Goal: Find specific page/section: Find specific page/section

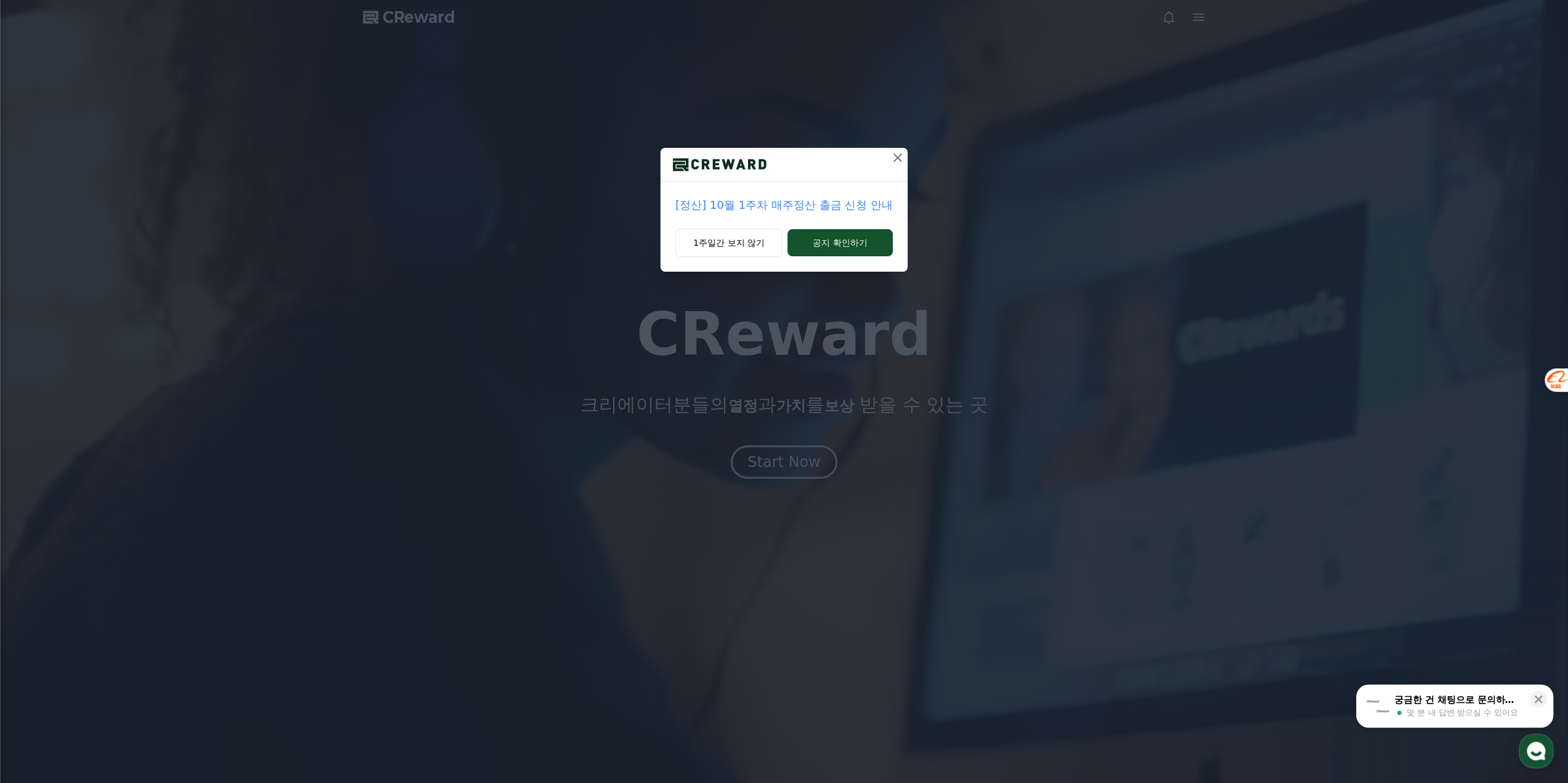
click at [894, 158] on icon at bounding box center [898, 158] width 15 height 15
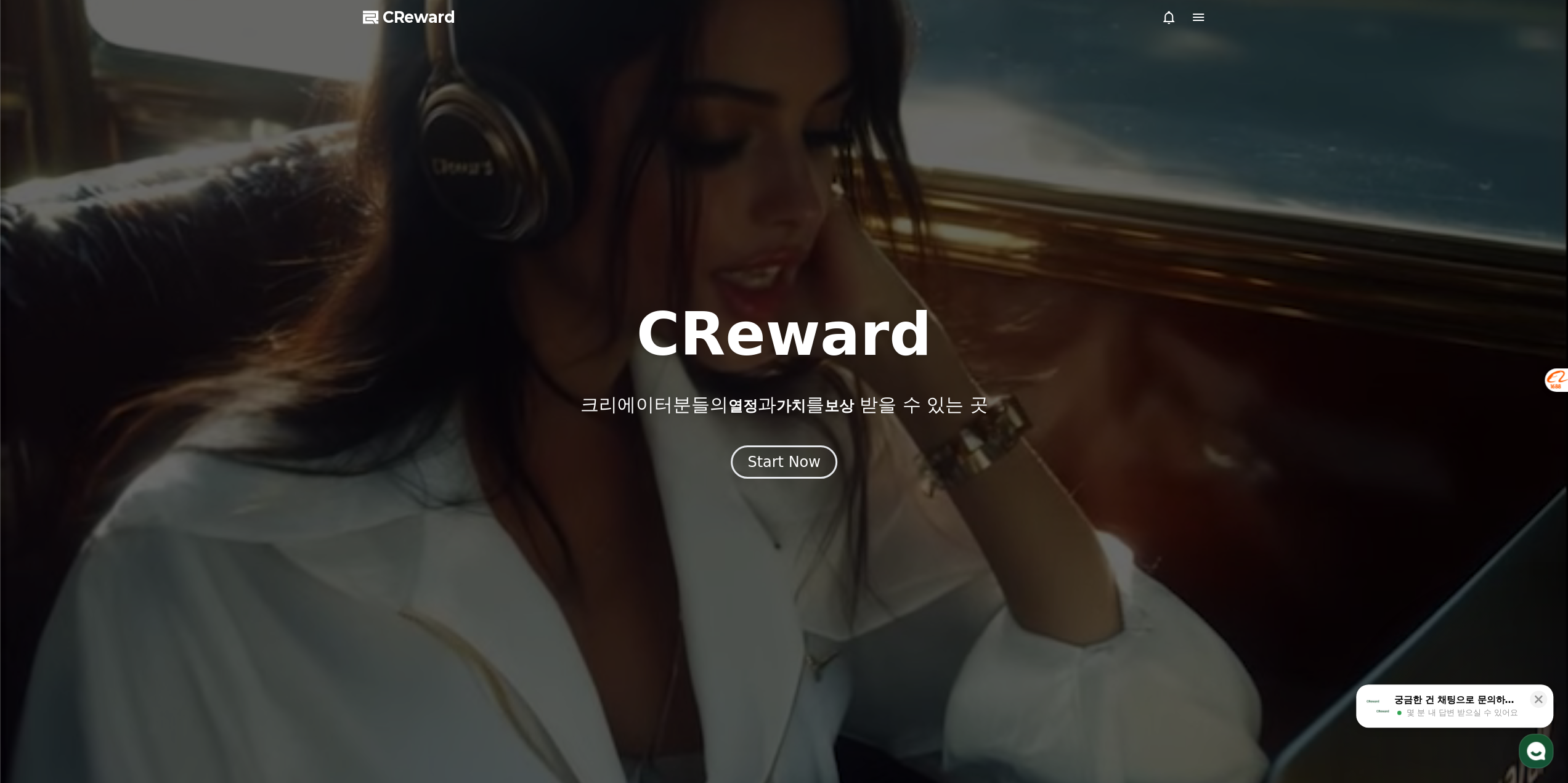
click at [1198, 18] on icon at bounding box center [1198, 17] width 15 height 15
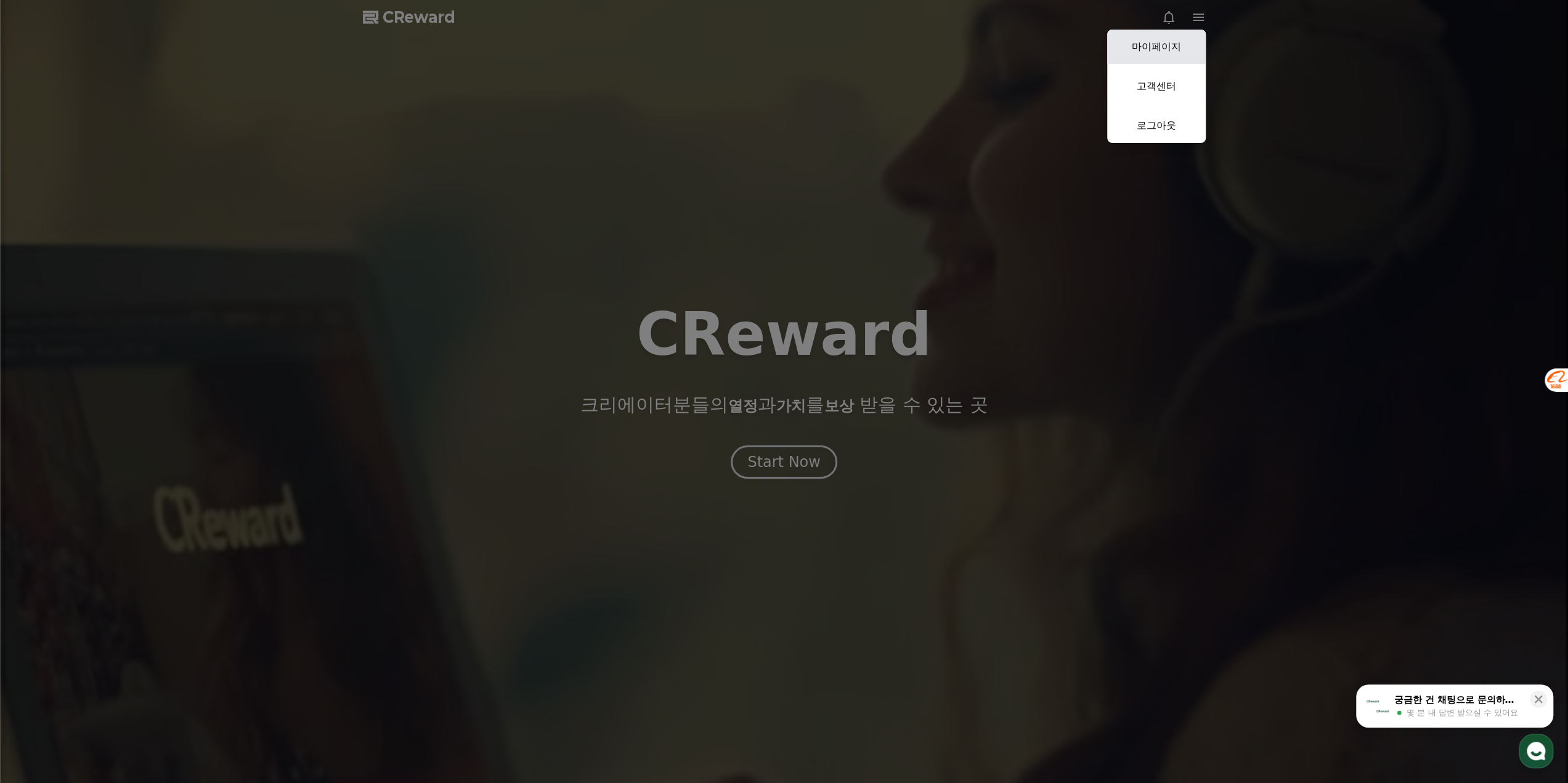
click at [1150, 47] on link "마이페이지" at bounding box center [1156, 47] width 99 height 35
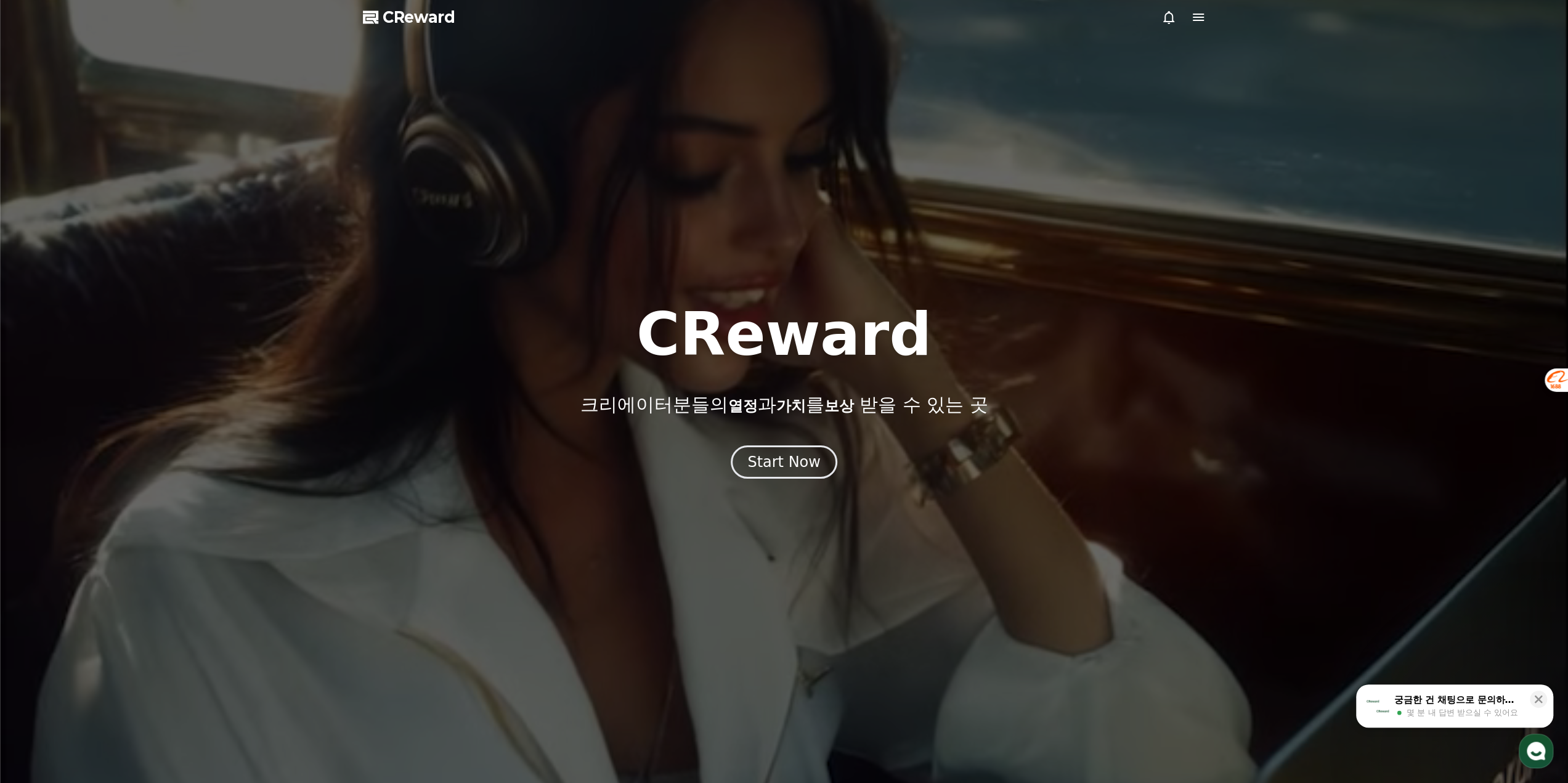
select select "**********"
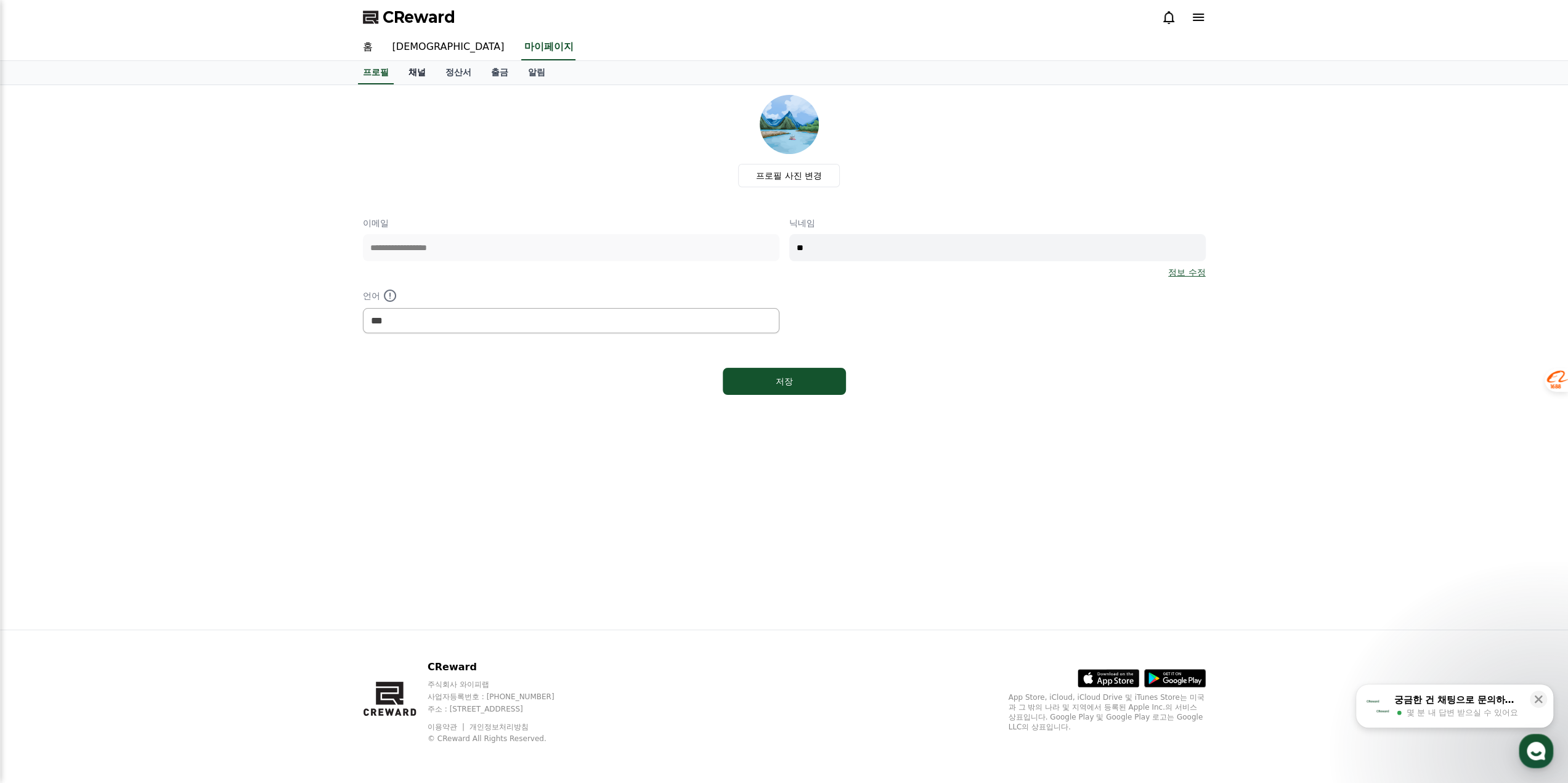
click at [405, 78] on link "채널" at bounding box center [416, 73] width 37 height 24
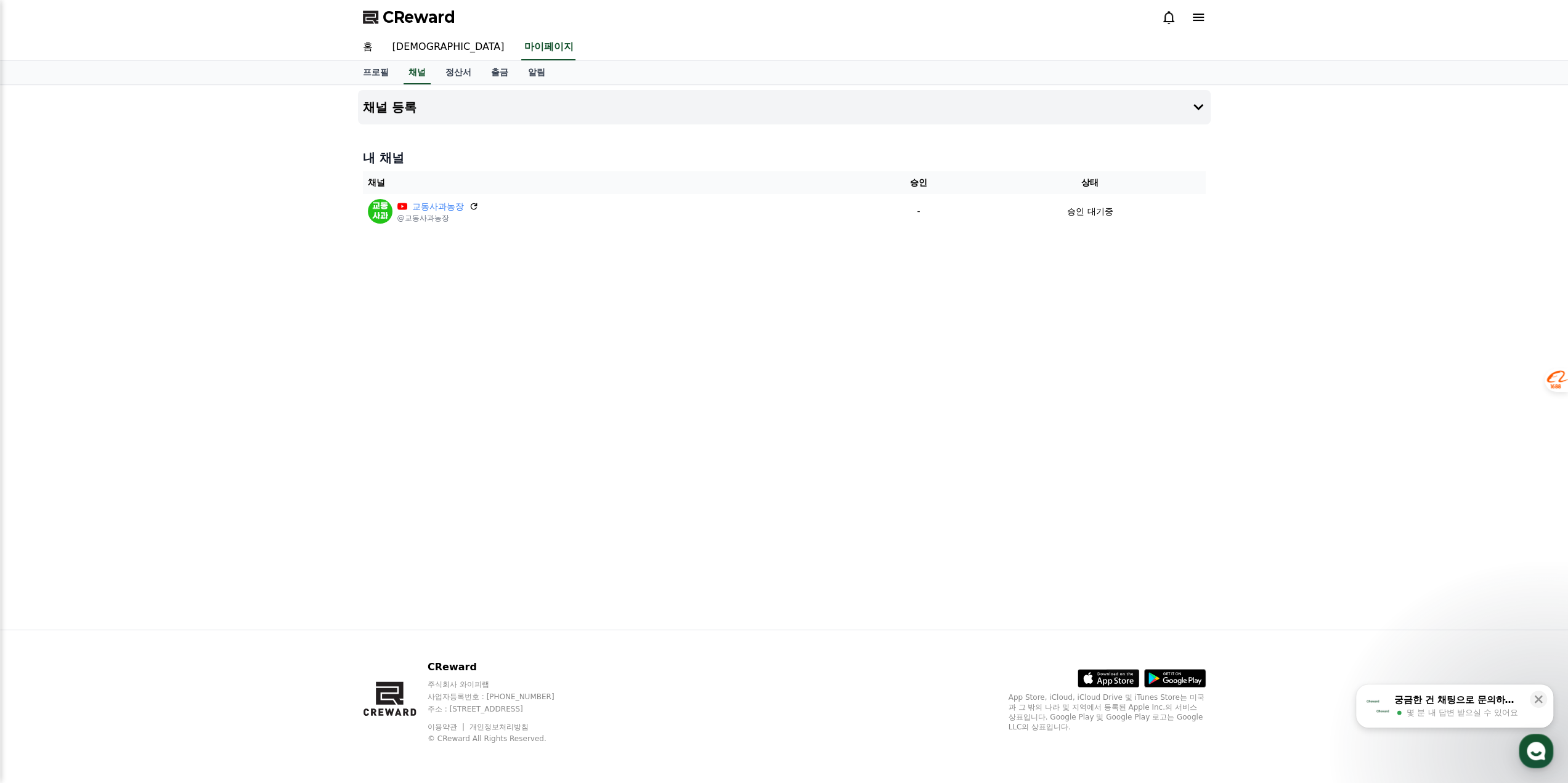
click at [1203, 24] on icon at bounding box center [1198, 17] width 15 height 15
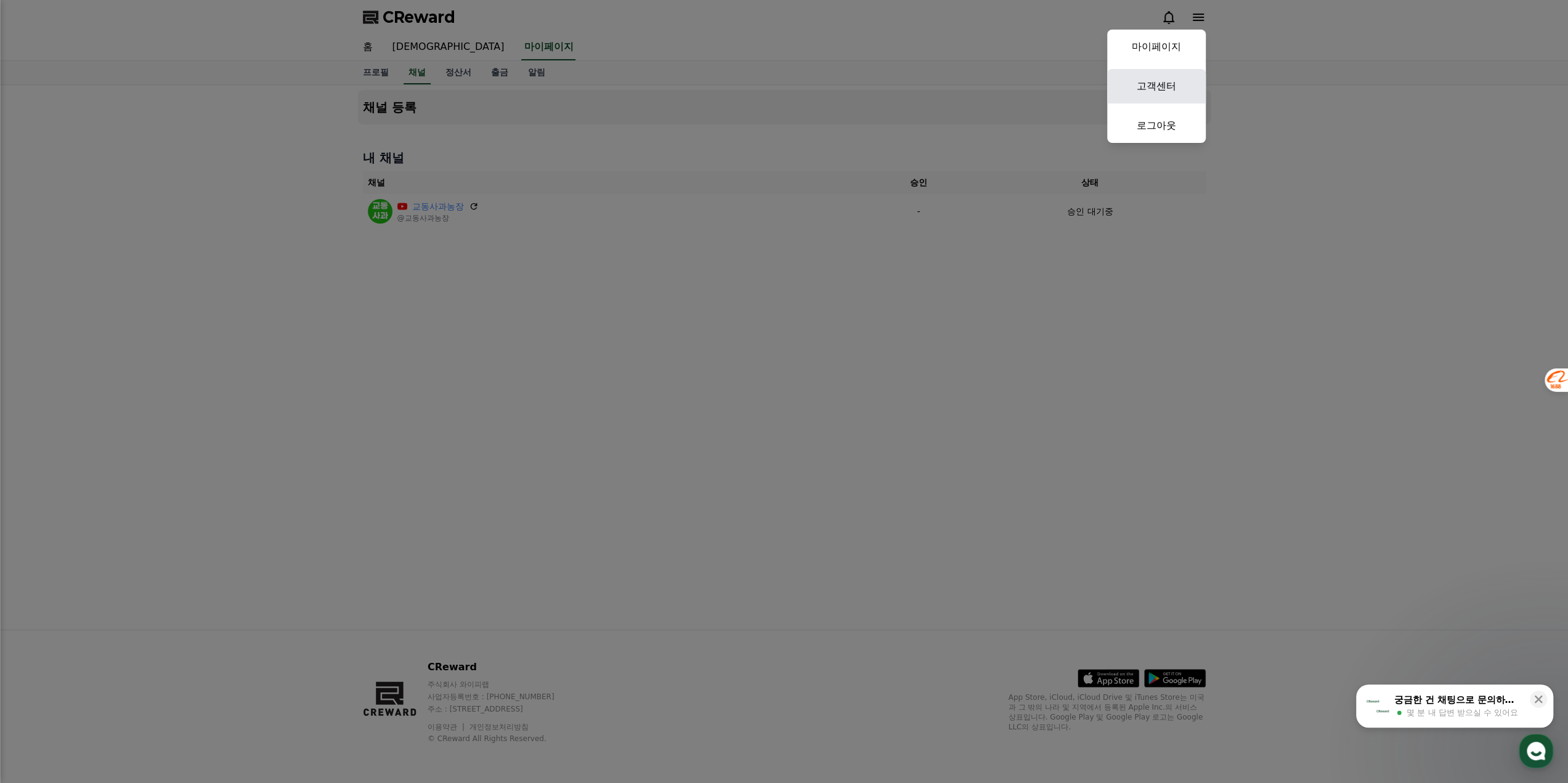
click at [1181, 83] on link "고객센터" at bounding box center [1156, 86] width 99 height 35
